Goal: Information Seeking & Learning: Learn about a topic

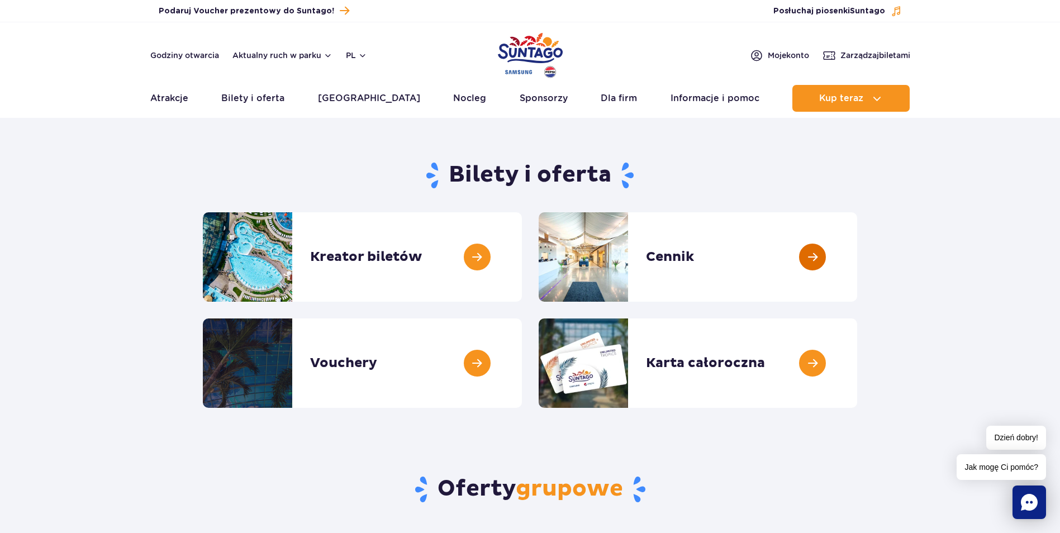
click at [857, 259] on link at bounding box center [857, 256] width 0 height 89
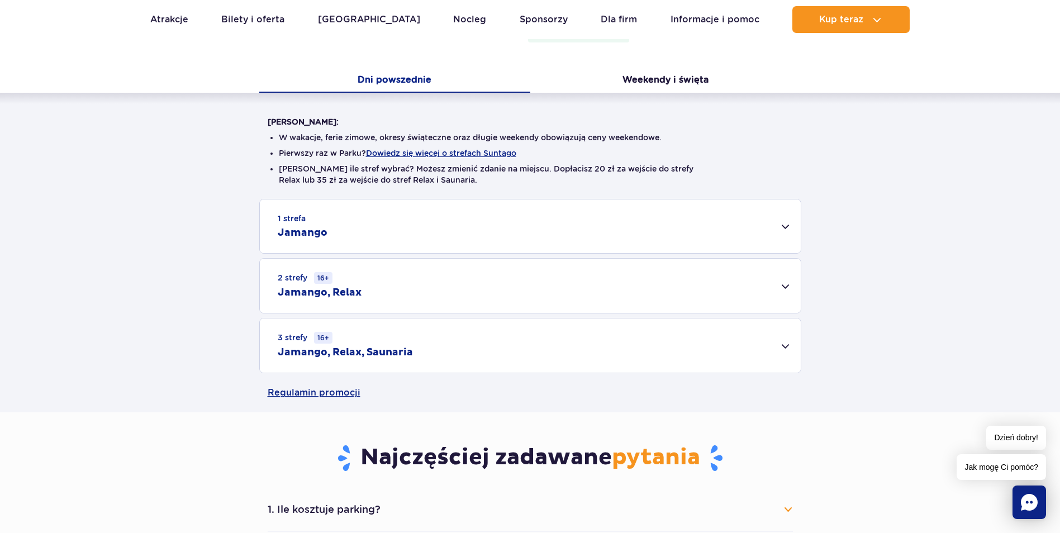
scroll to position [224, 0]
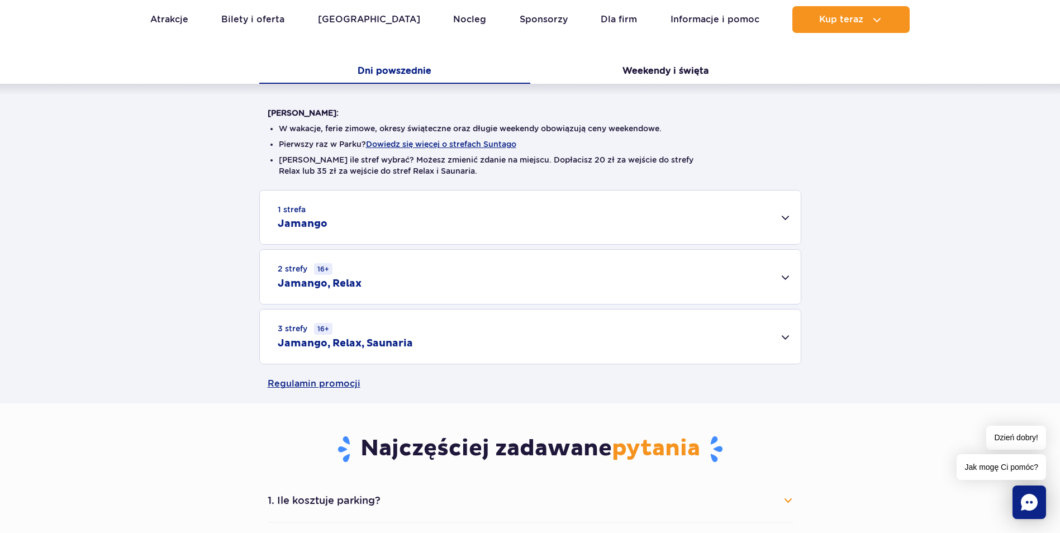
click at [790, 276] on div "2 strefy 16+ Jamango, Relax" at bounding box center [530, 277] width 541 height 54
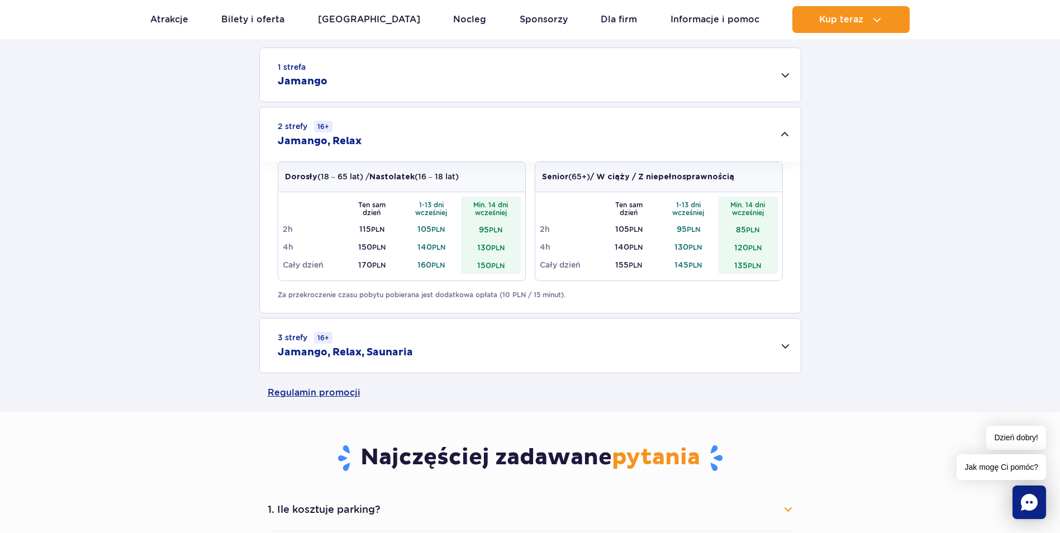
scroll to position [391, 0]
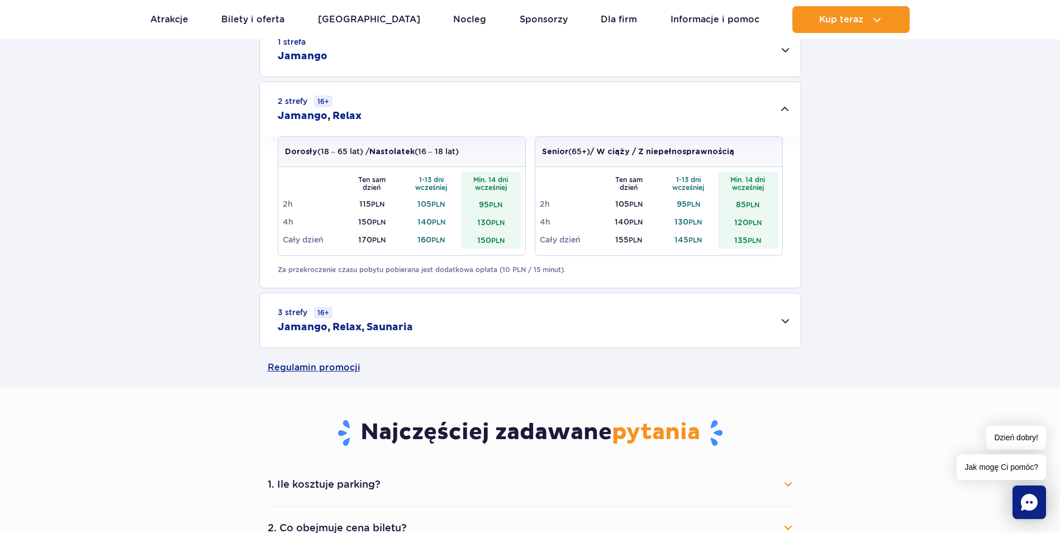
click at [435, 326] on div "3 strefy 16+ Jamango, Relax, Saunaria" at bounding box center [530, 320] width 541 height 54
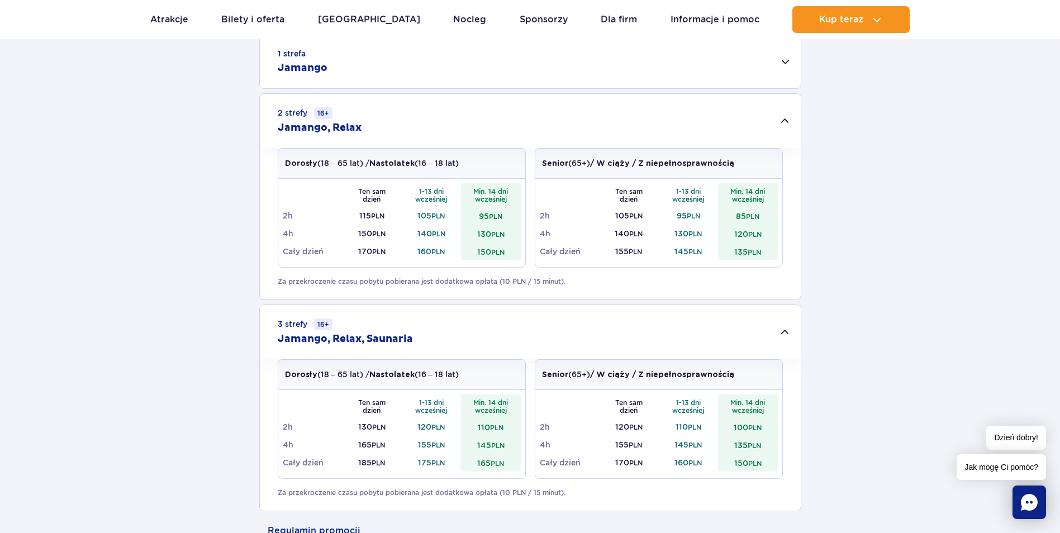
scroll to position [559, 0]
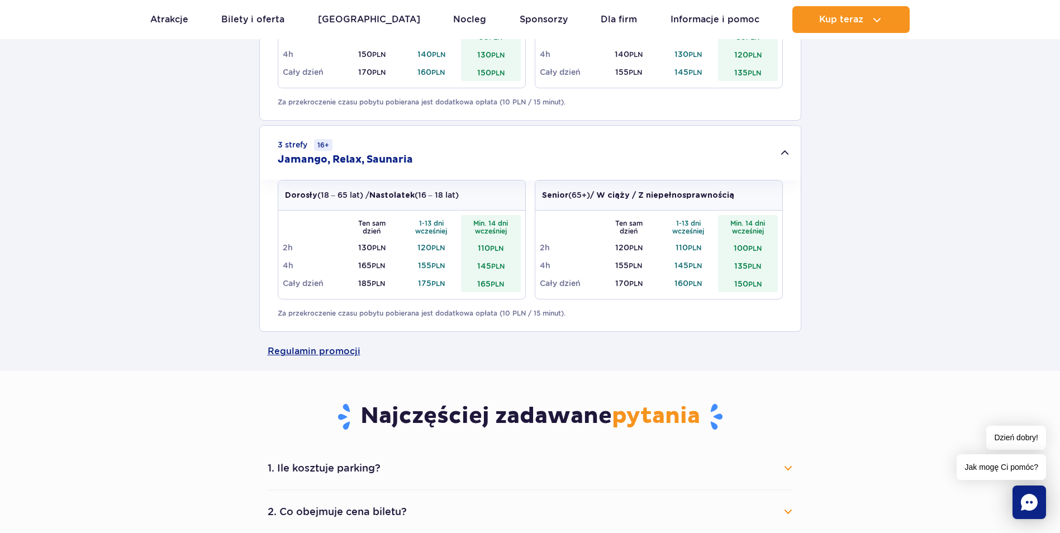
click at [396, 160] on h2 "Jamango, Relax, Saunaria" at bounding box center [345, 159] width 135 height 13
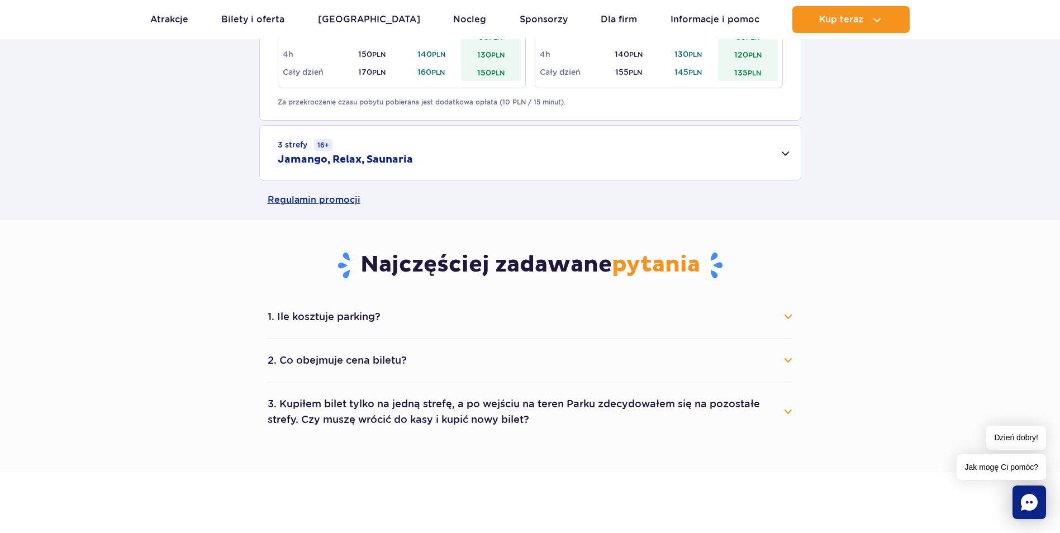
click at [396, 160] on h2 "Jamango, Relax, Saunaria" at bounding box center [345, 159] width 135 height 13
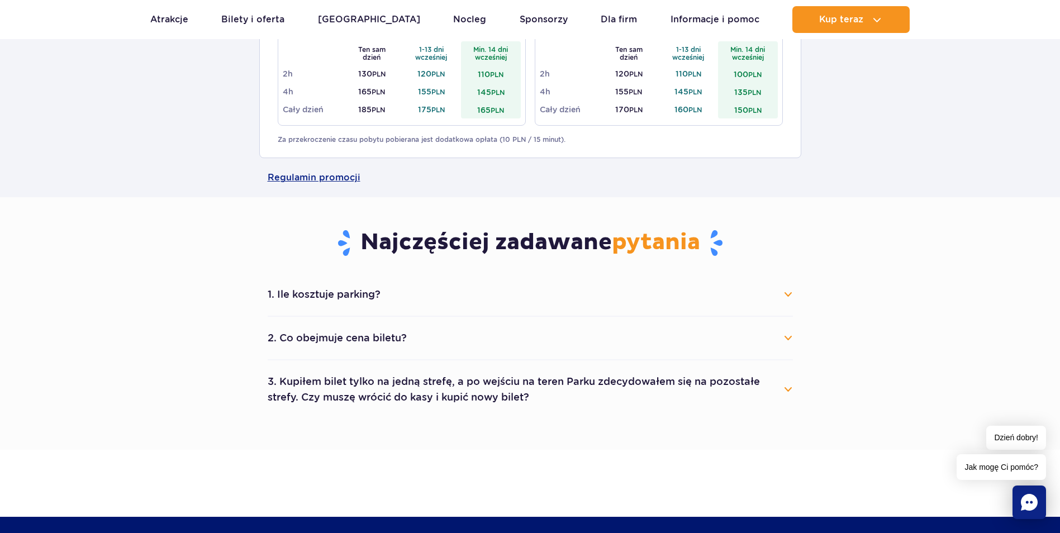
scroll to position [783, 0]
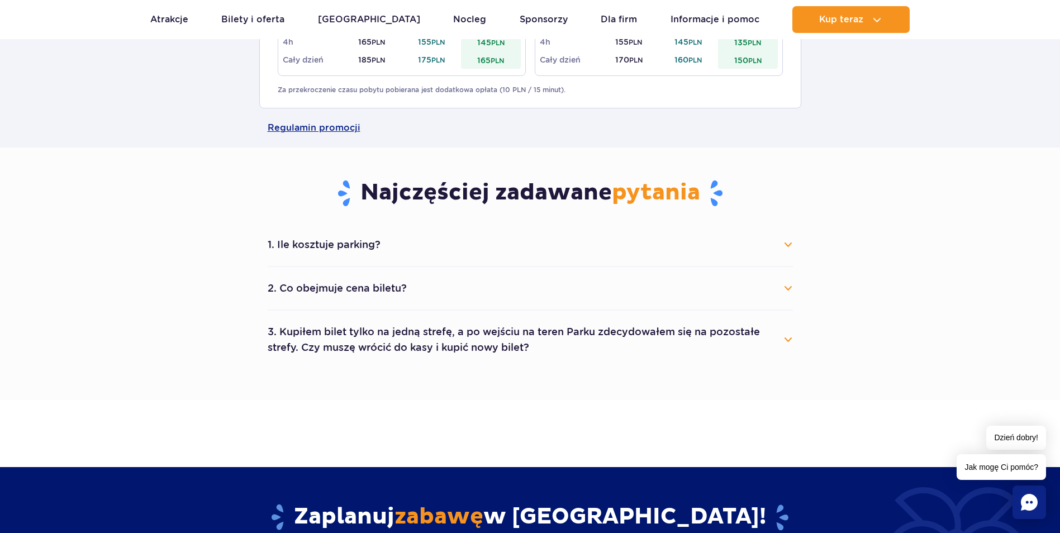
click at [441, 290] on button "2. Co obejmuje cena biletu?" at bounding box center [530, 288] width 525 height 25
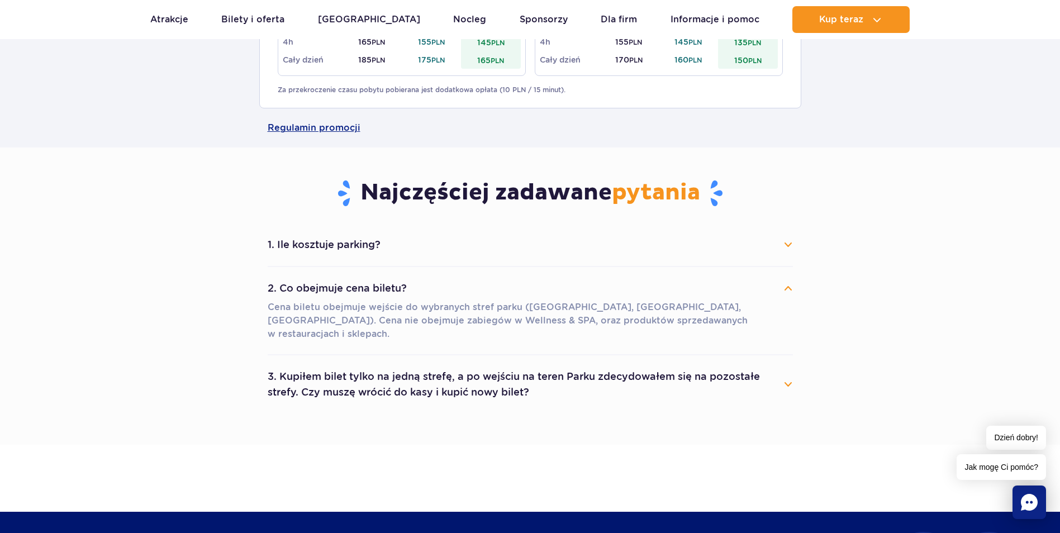
click at [525, 372] on button "3. Kupiłem bilet tylko na jedną strefę, a po wejściu na teren Parku zdecydowałe…" at bounding box center [530, 384] width 525 height 40
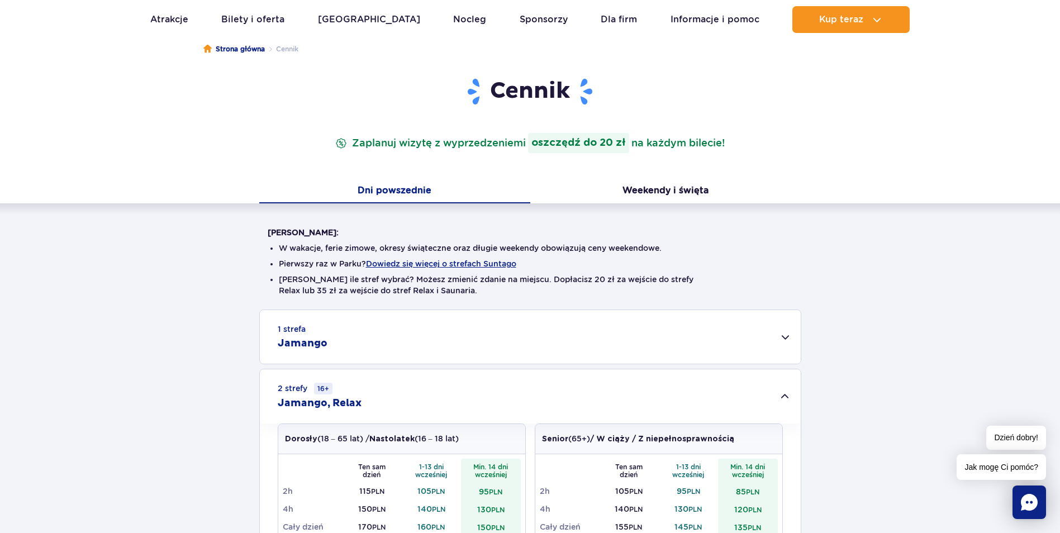
scroll to position [0, 0]
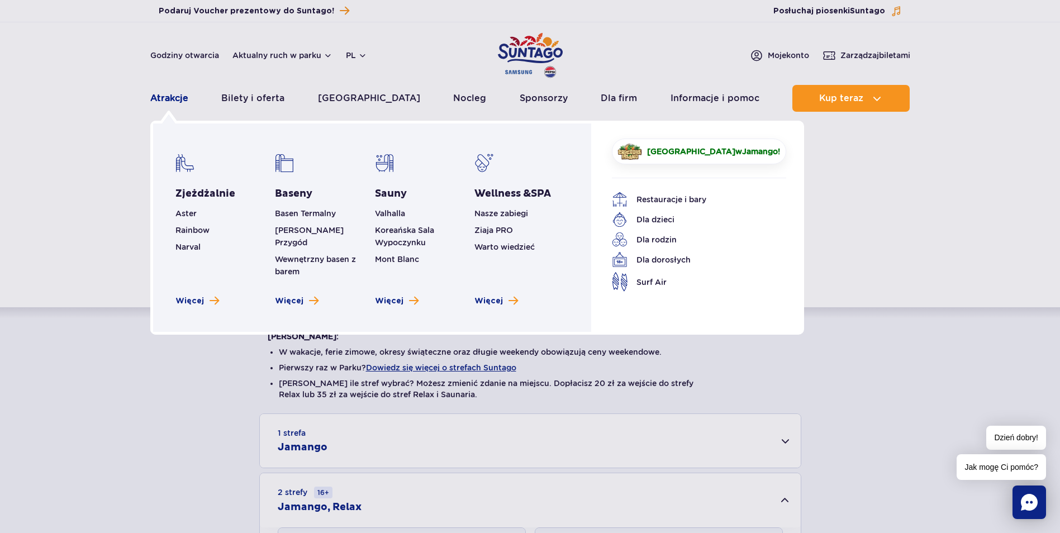
click at [167, 99] on link "Atrakcje" at bounding box center [169, 98] width 38 height 27
